Goal: Check status: Check status

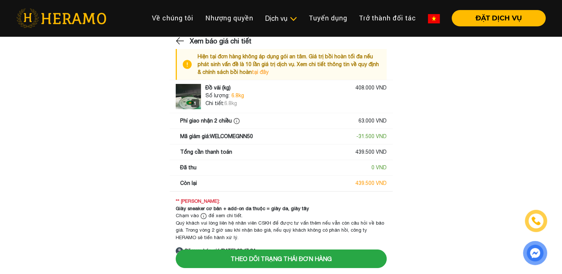
scroll to position [10, 0]
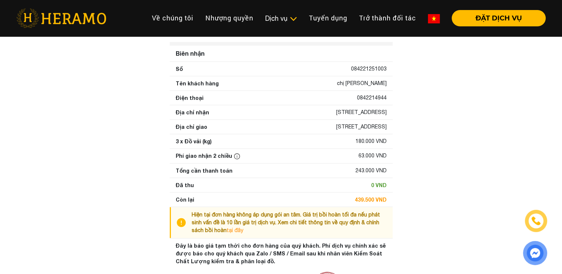
scroll to position [33, 0]
